Goal: Information Seeking & Learning: Check status

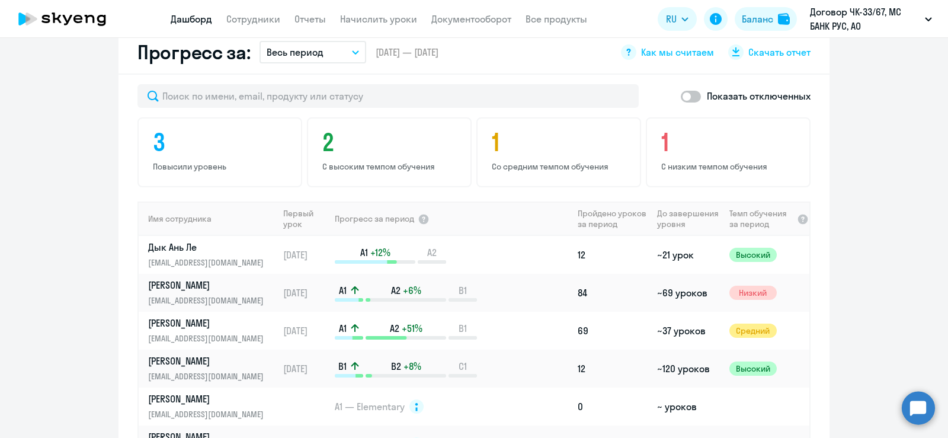
scroll to position [770, 0]
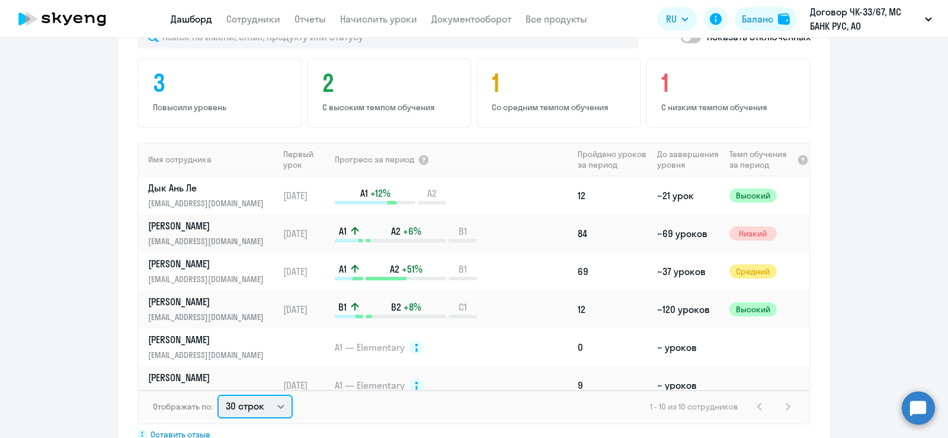
click at [260, 395] on select "30 строк 50 строк 100 строк" at bounding box center [254, 407] width 75 height 24
select select "100"
click at [217, 395] on select "30 строк 50 строк 100 строк" at bounding box center [254, 407] width 75 height 24
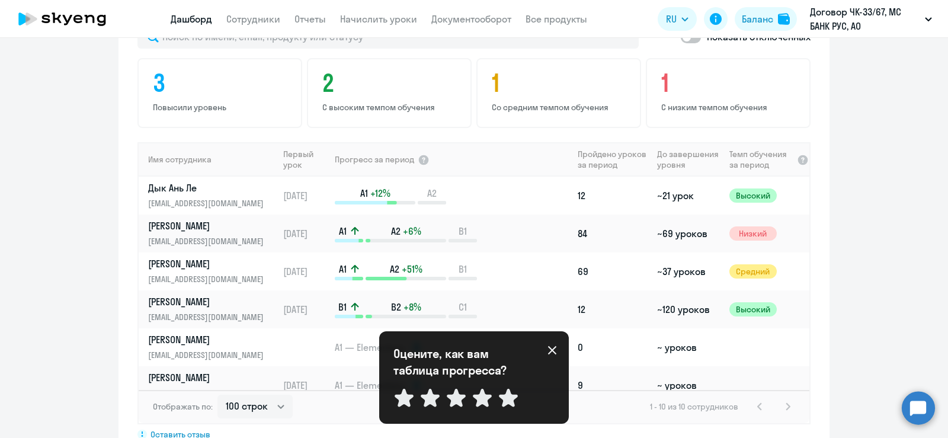
click at [549, 348] on icon at bounding box center [552, 349] width 9 height 9
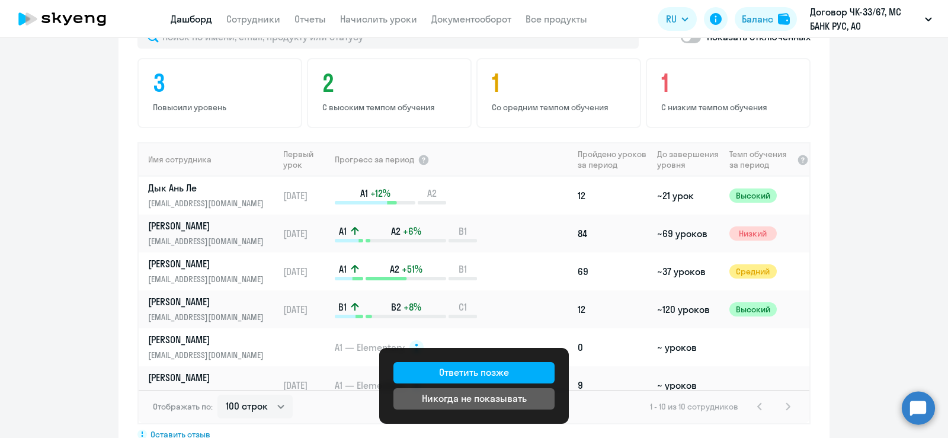
click at [836, 354] on app-progress-dashboard "Прогресс за: Весь период – [DATE] — [DATE] Как мы считаем Скачать отчет Показат…" at bounding box center [474, 211] width 948 height 478
click at [847, 16] on p "Договор ЧК-33/67, МС БАНК РУС, АО" at bounding box center [865, 19] width 110 height 28
click at [842, 14] on p "Договор ЧК-33/67, МС БАНК РУС, АО" at bounding box center [865, 19] width 110 height 28
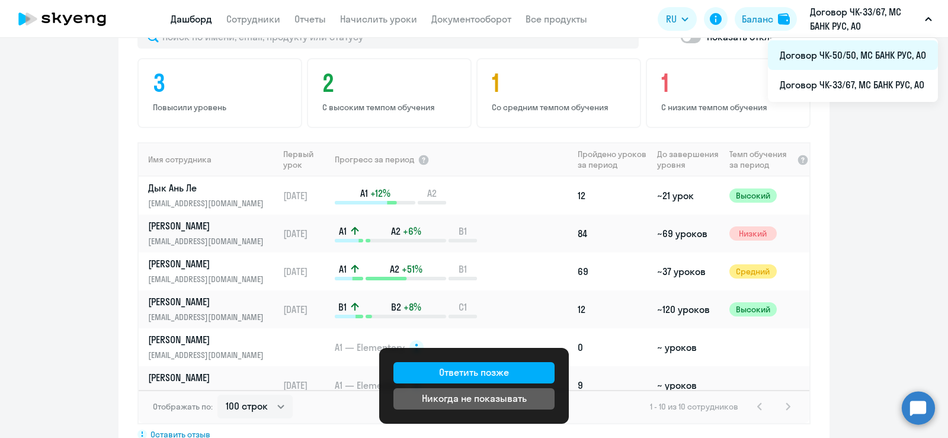
click at [838, 58] on li "Договор ЧК-50/50, МС БАНК РУС, АО" at bounding box center [853, 55] width 170 height 30
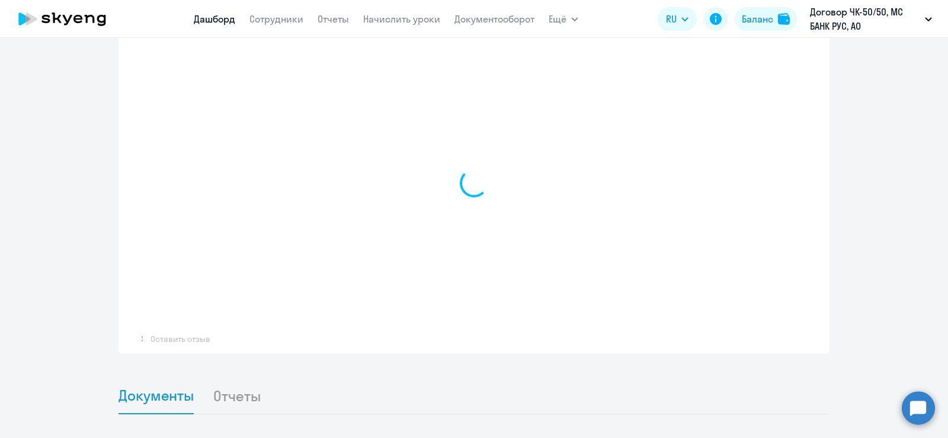
scroll to position [694, 0]
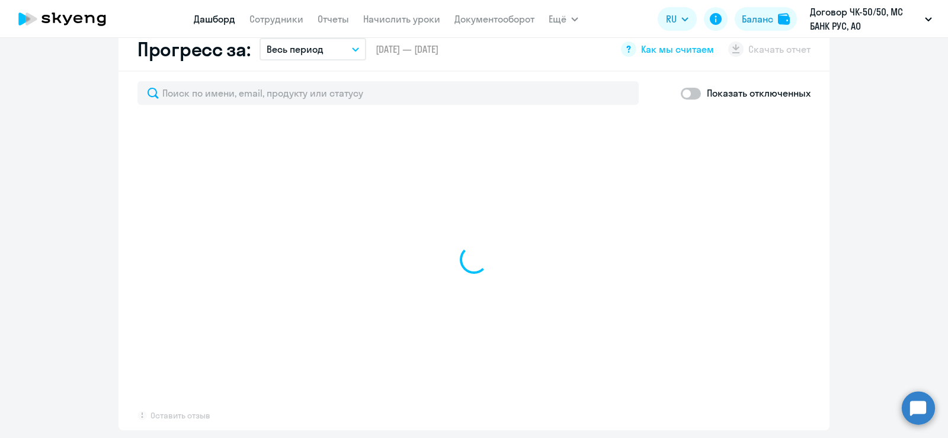
select select "30"
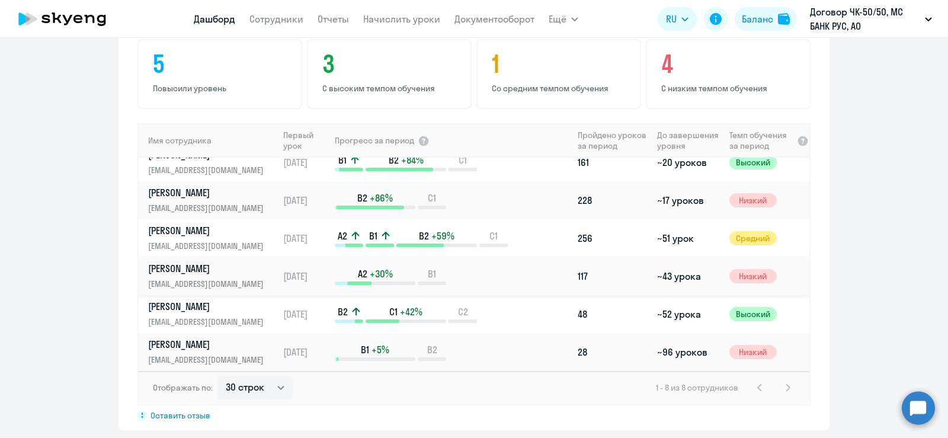
scroll to position [828, 0]
